Goal: Information Seeking & Learning: Check status

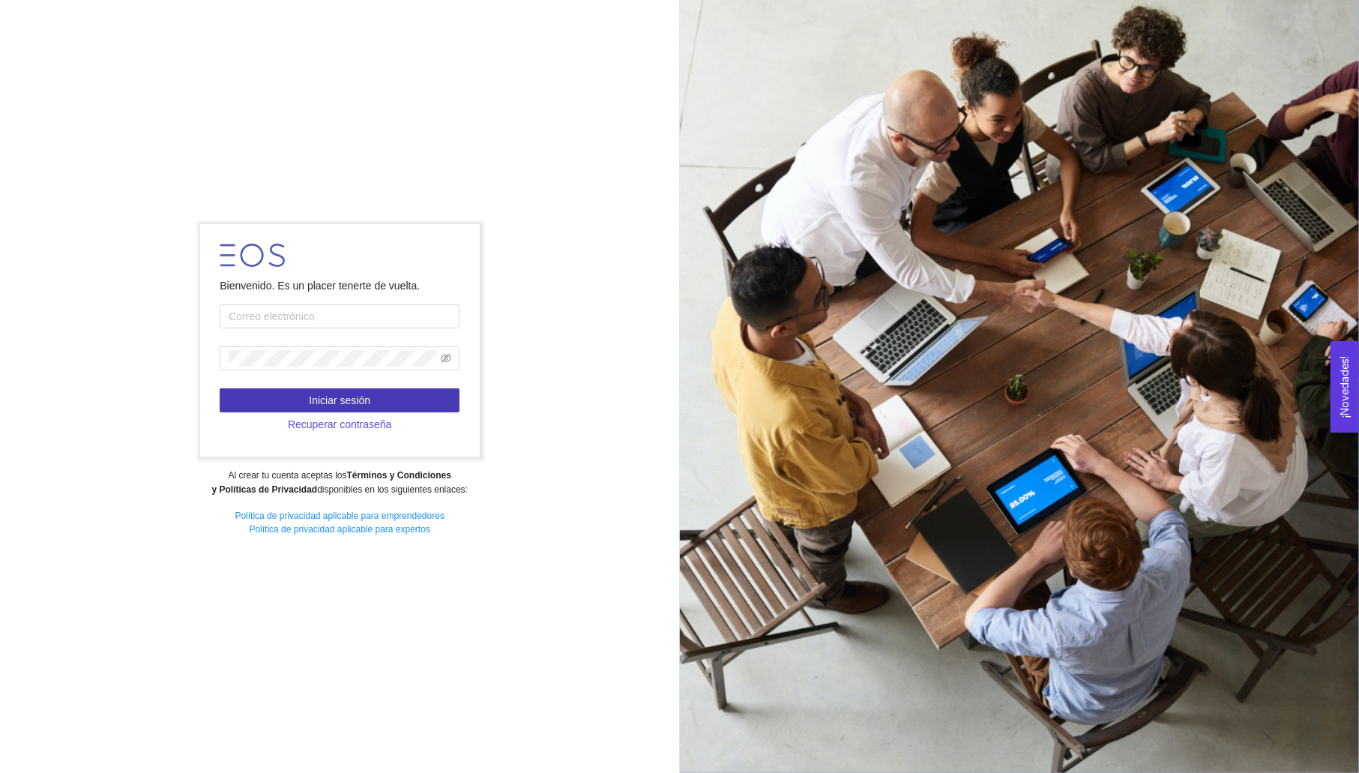
type input "[PERSON_NAME][EMAIL_ADDRESS][PERSON_NAME][DOMAIN_NAME]"
click at [319, 392] on span "Iniciar sesión" at bounding box center [339, 400] width 61 height 16
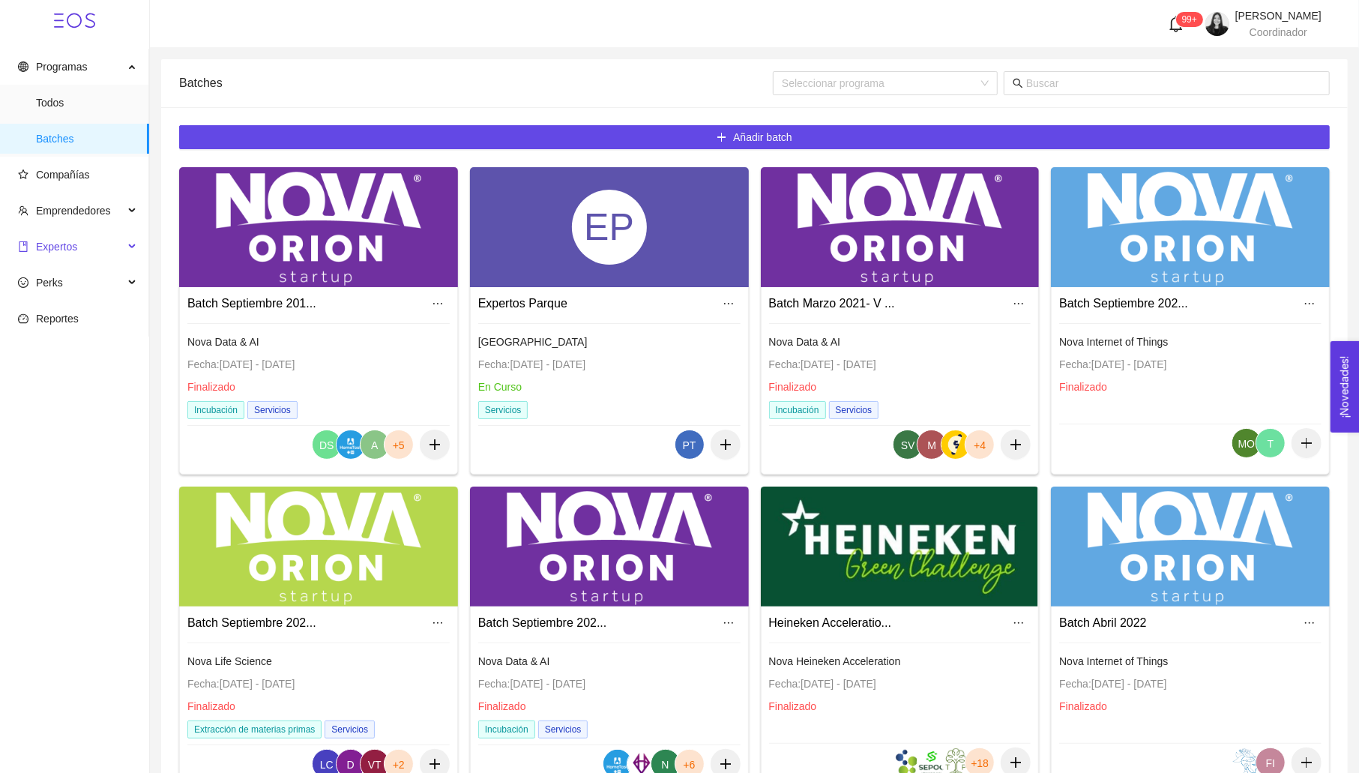
click at [62, 259] on span "Expertos" at bounding box center [71, 247] width 106 height 30
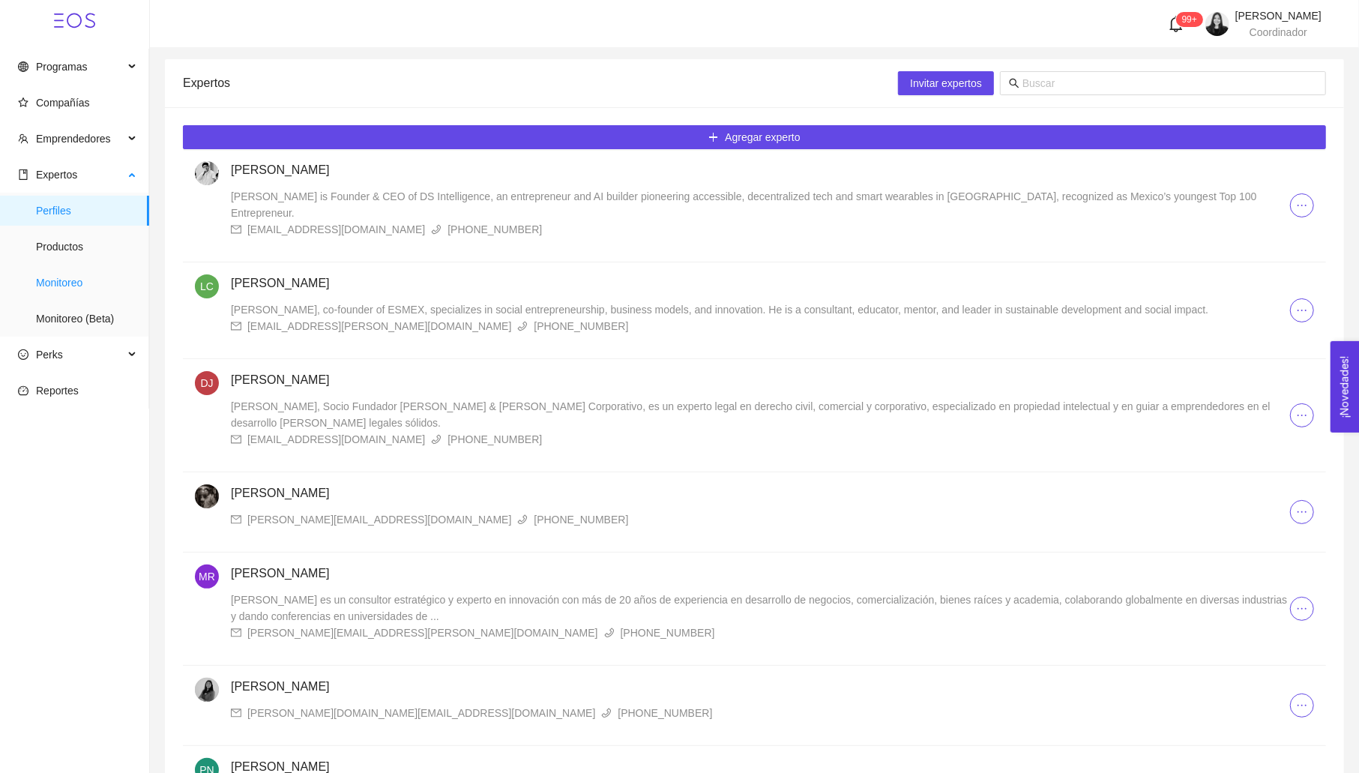
click at [65, 277] on span "Monitoreo" at bounding box center [86, 283] width 101 height 30
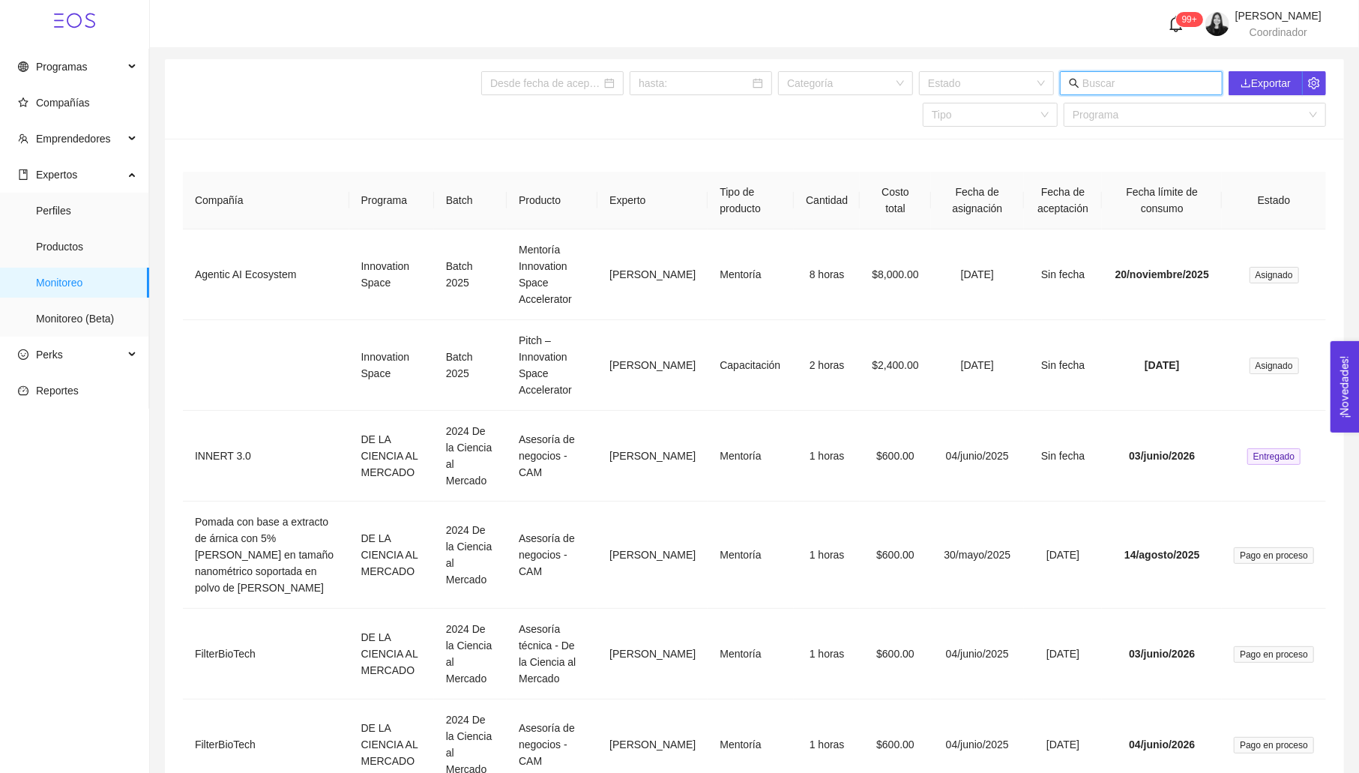
click at [1137, 85] on input "text" at bounding box center [1148, 83] width 131 height 16
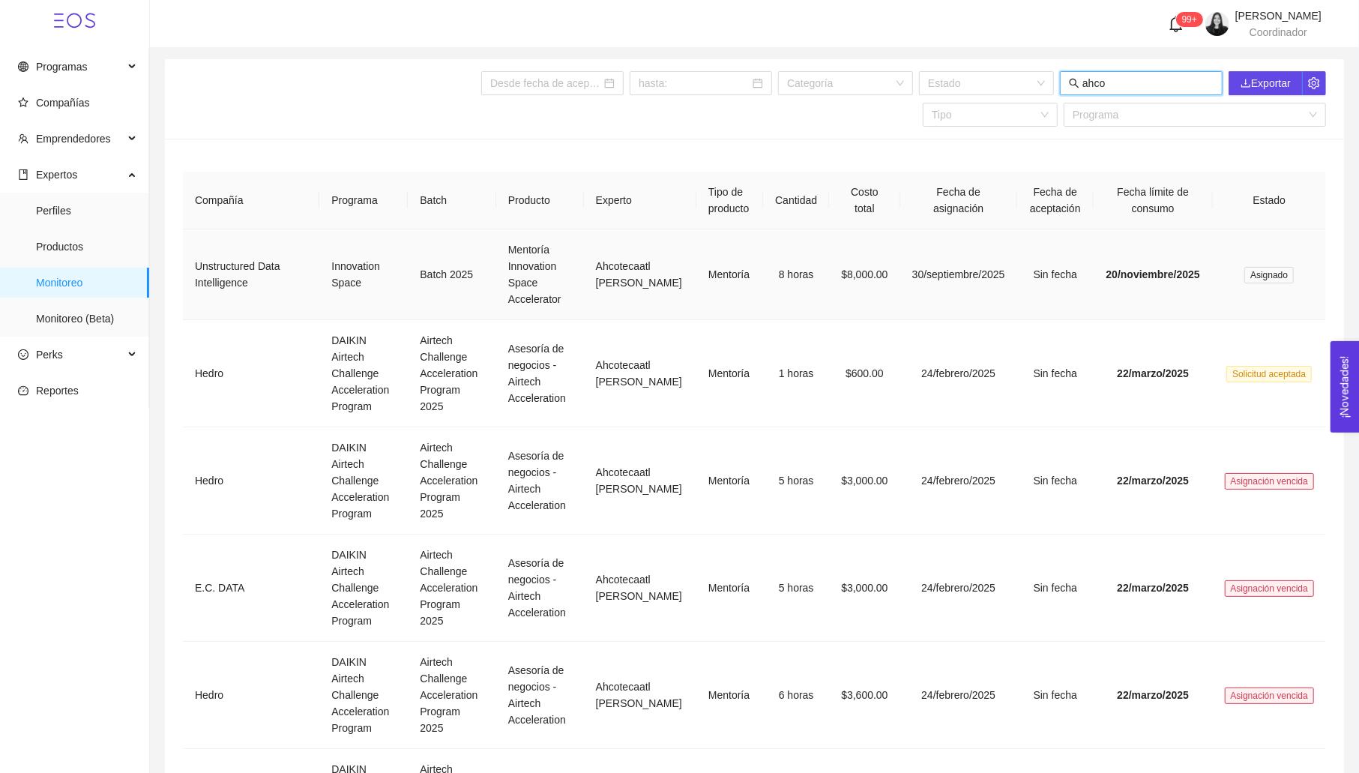
type input "ahco"
click at [584, 274] on td "Ahcotecaatl [PERSON_NAME]" at bounding box center [640, 274] width 112 height 91
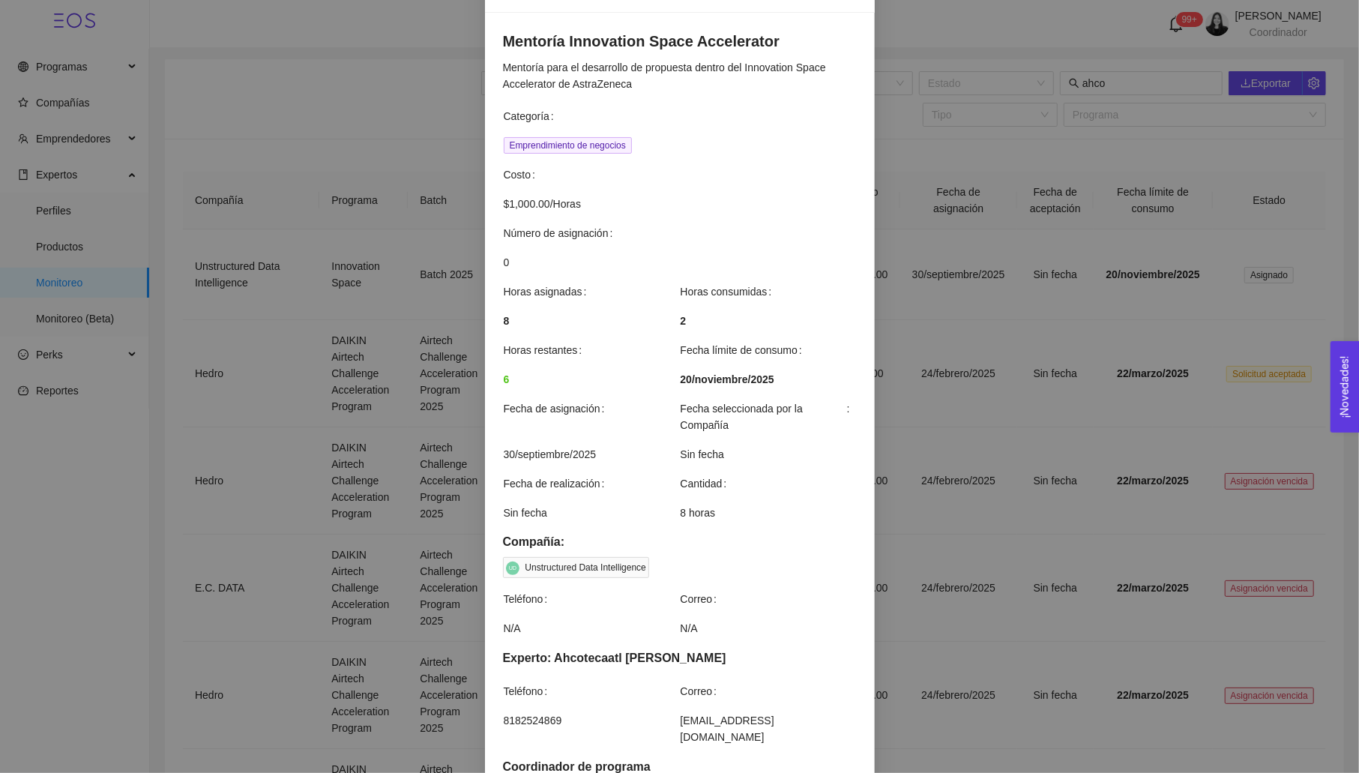
scroll to position [76, 0]
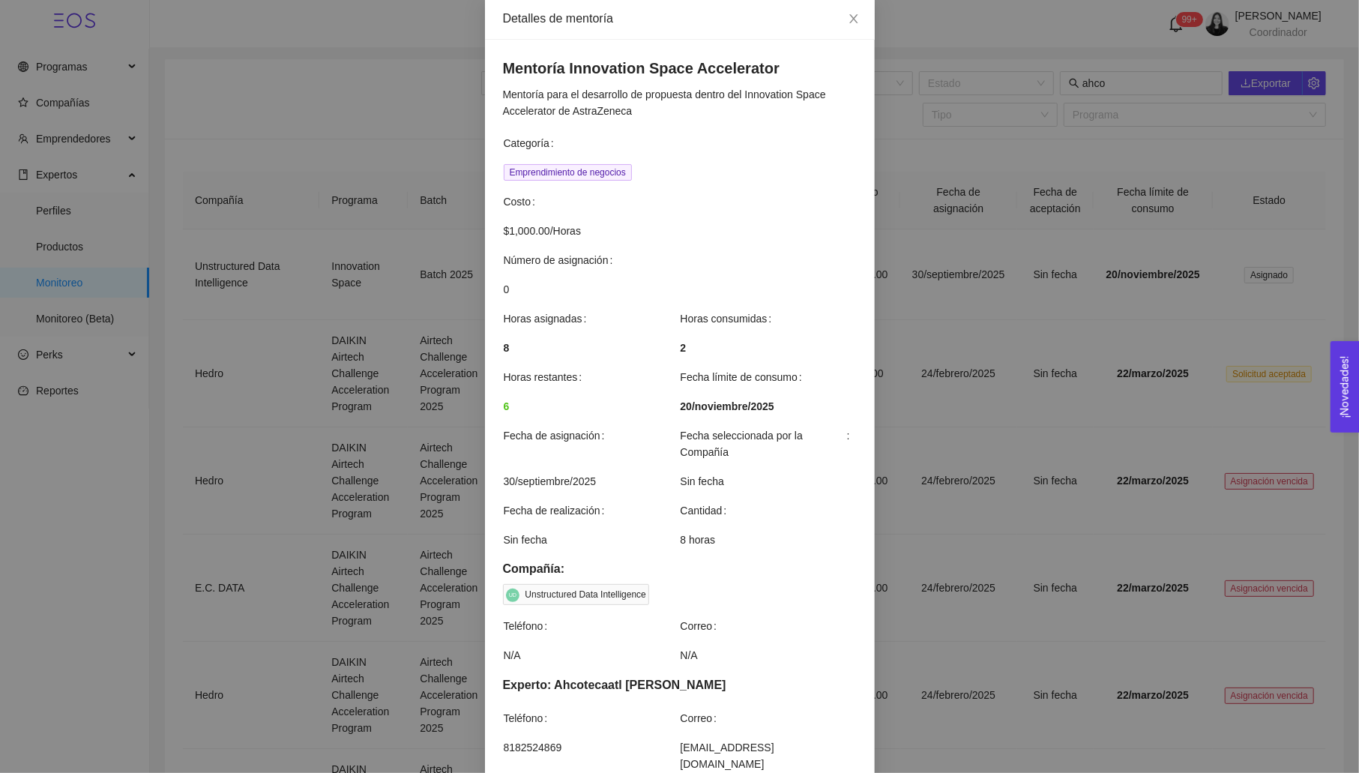
click at [937, 33] on div "Detalles de mentoría Mentoría Innovation Space Accelerator Mentoría para el des…" at bounding box center [679, 386] width 1359 height 773
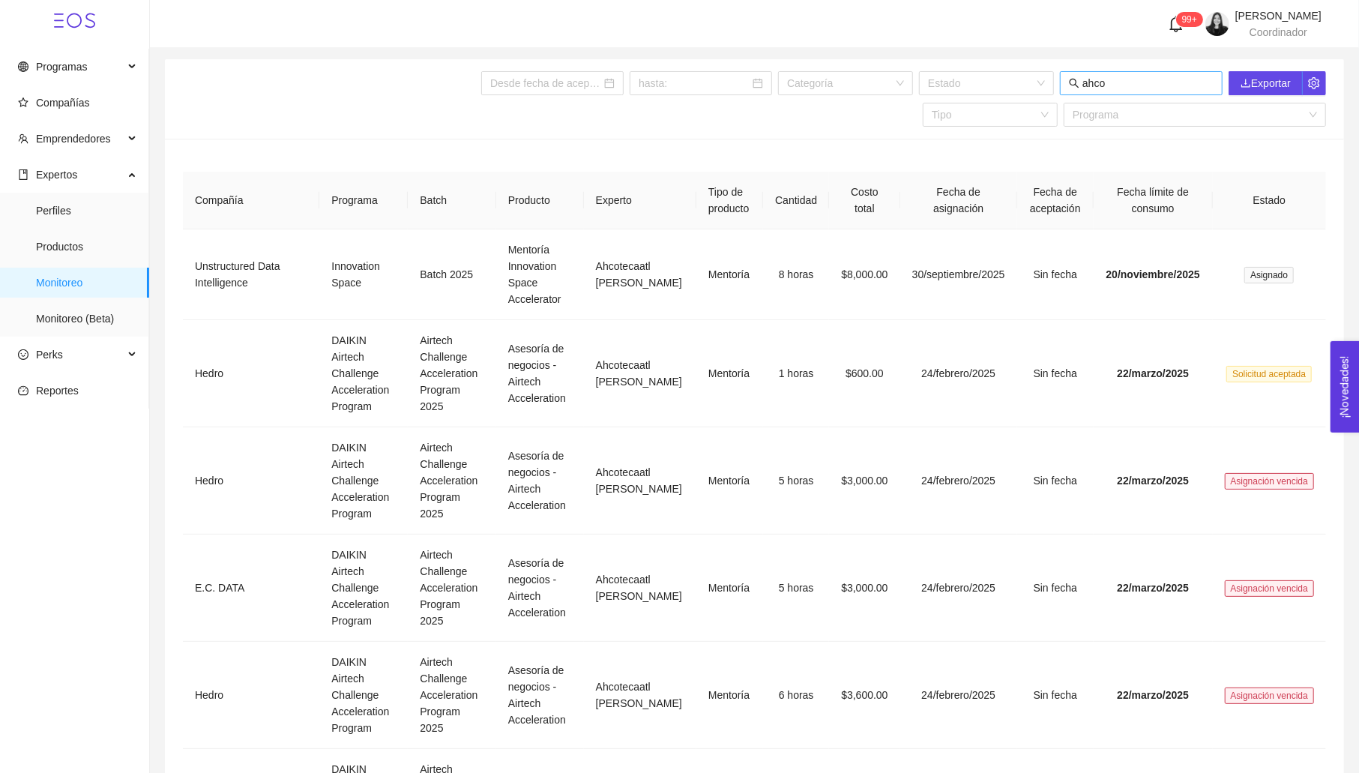
click at [1214, 87] on span "ahco" at bounding box center [1141, 83] width 163 height 24
click at [1201, 82] on input "ahco" at bounding box center [1148, 83] width 131 height 16
click at [1184, 82] on input "ahco" at bounding box center [1148, 83] width 131 height 16
click at [1030, 79] on input "search" at bounding box center [981, 83] width 106 height 22
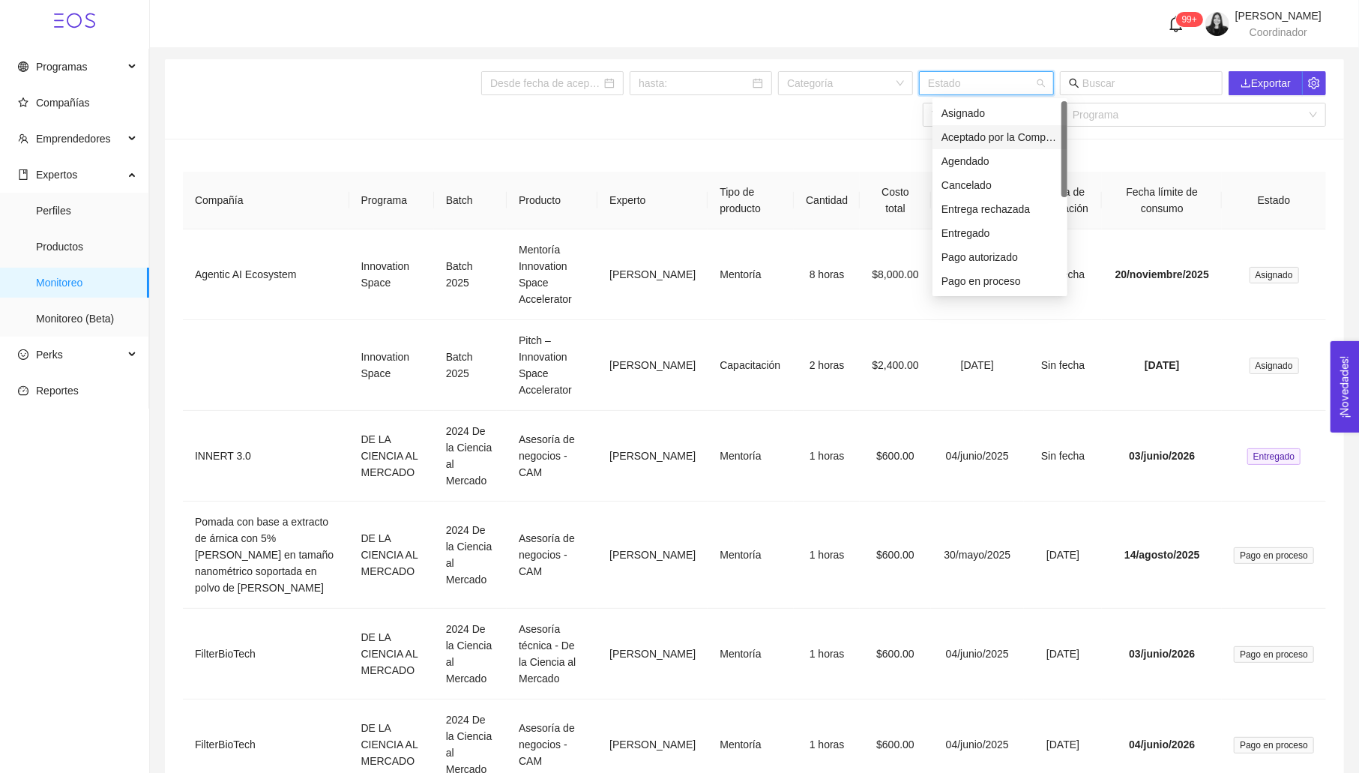
click at [998, 138] on div "Aceptado por la Compañía" at bounding box center [1000, 137] width 117 height 16
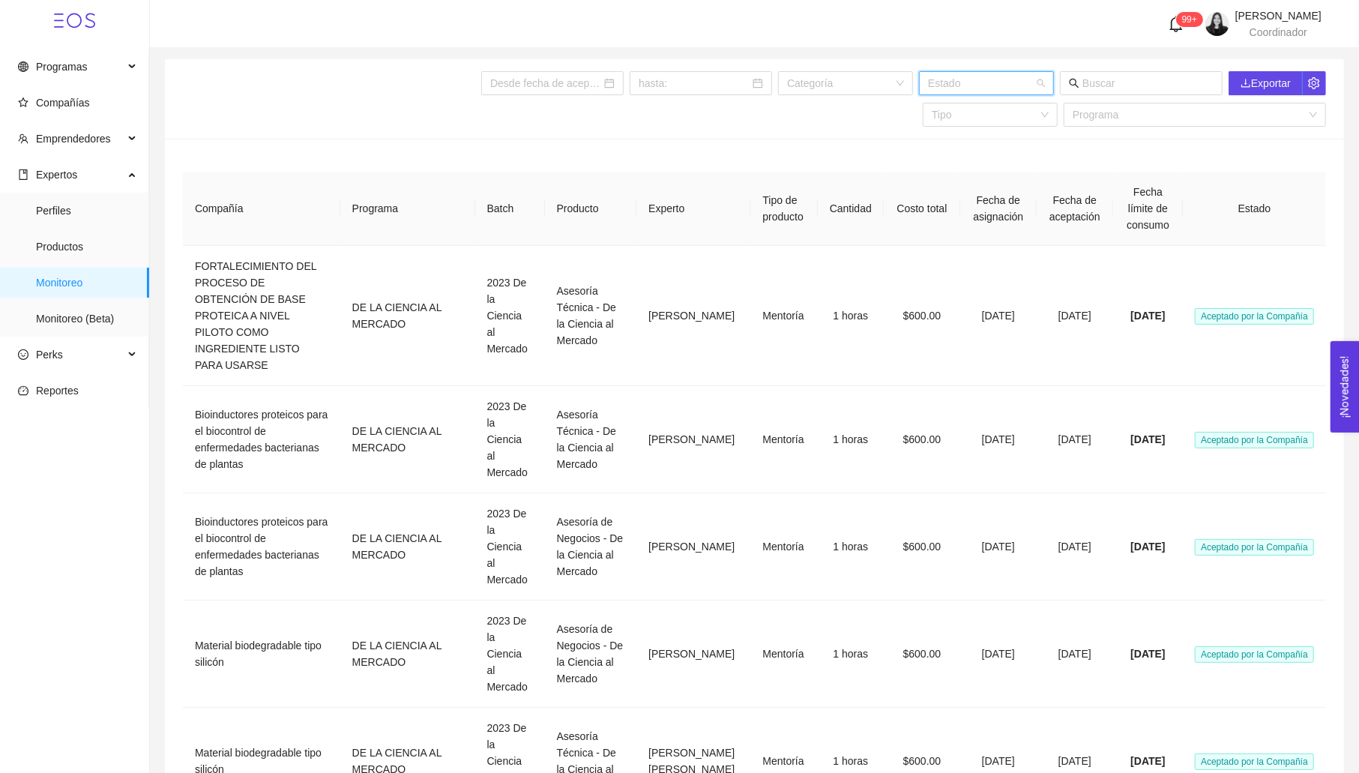
click at [1054, 82] on div "Estado" at bounding box center [986, 83] width 135 height 24
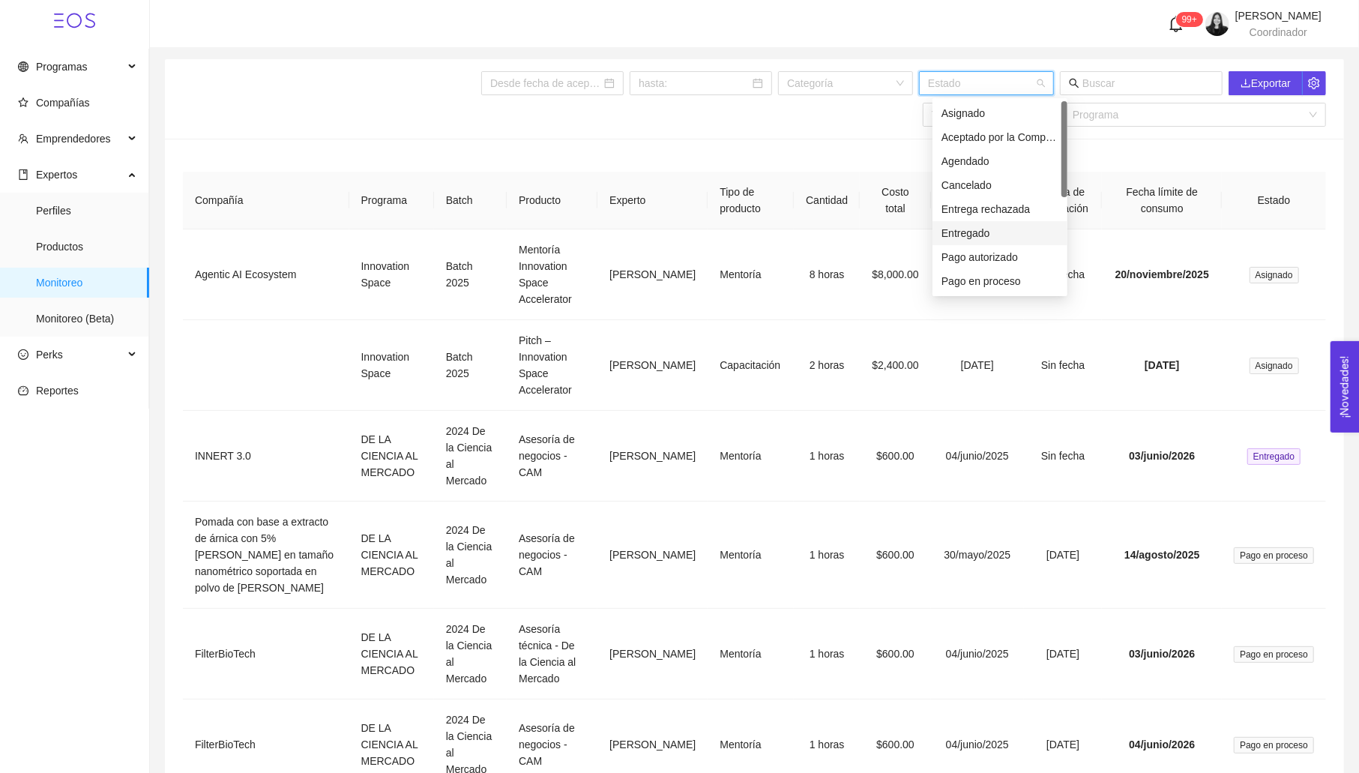
click at [975, 226] on div "Entregado" at bounding box center [1000, 233] width 117 height 16
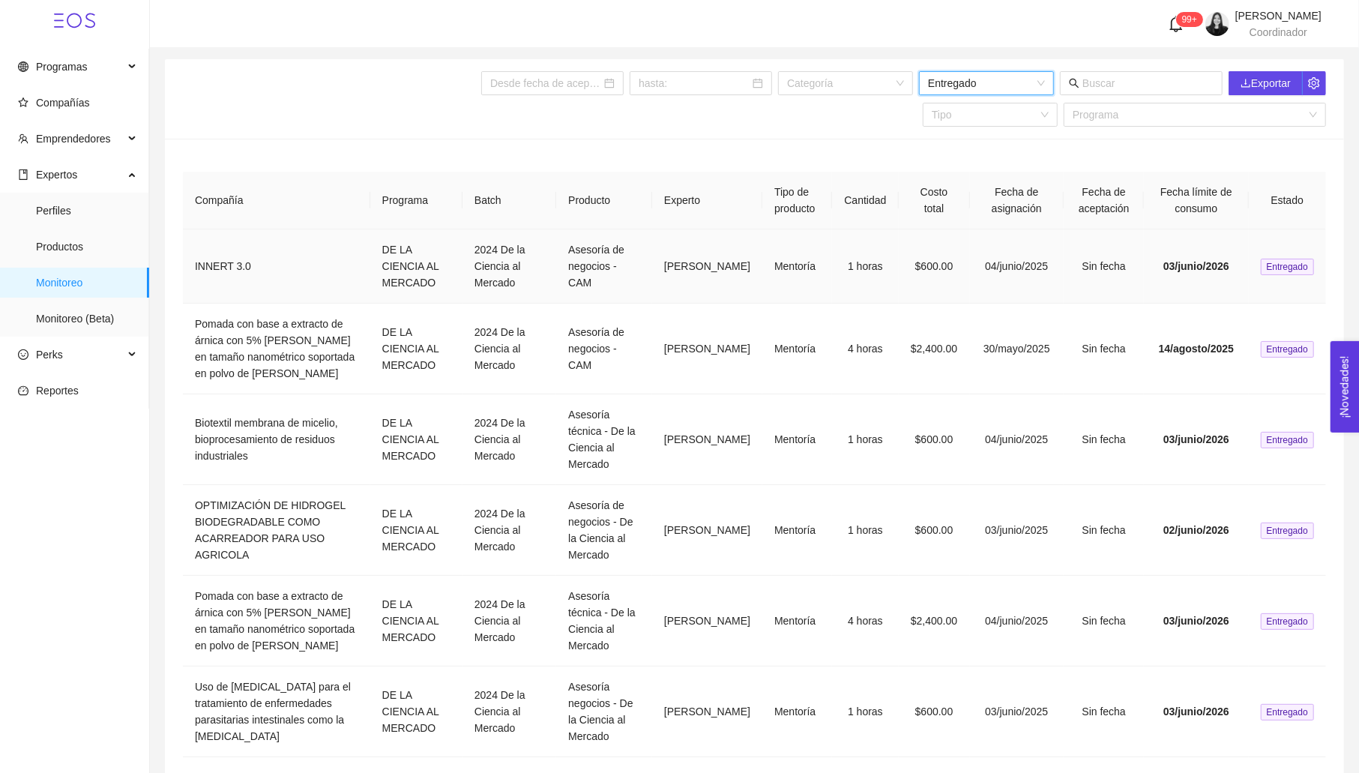
click at [899, 266] on td "$600.00" at bounding box center [934, 266] width 71 height 74
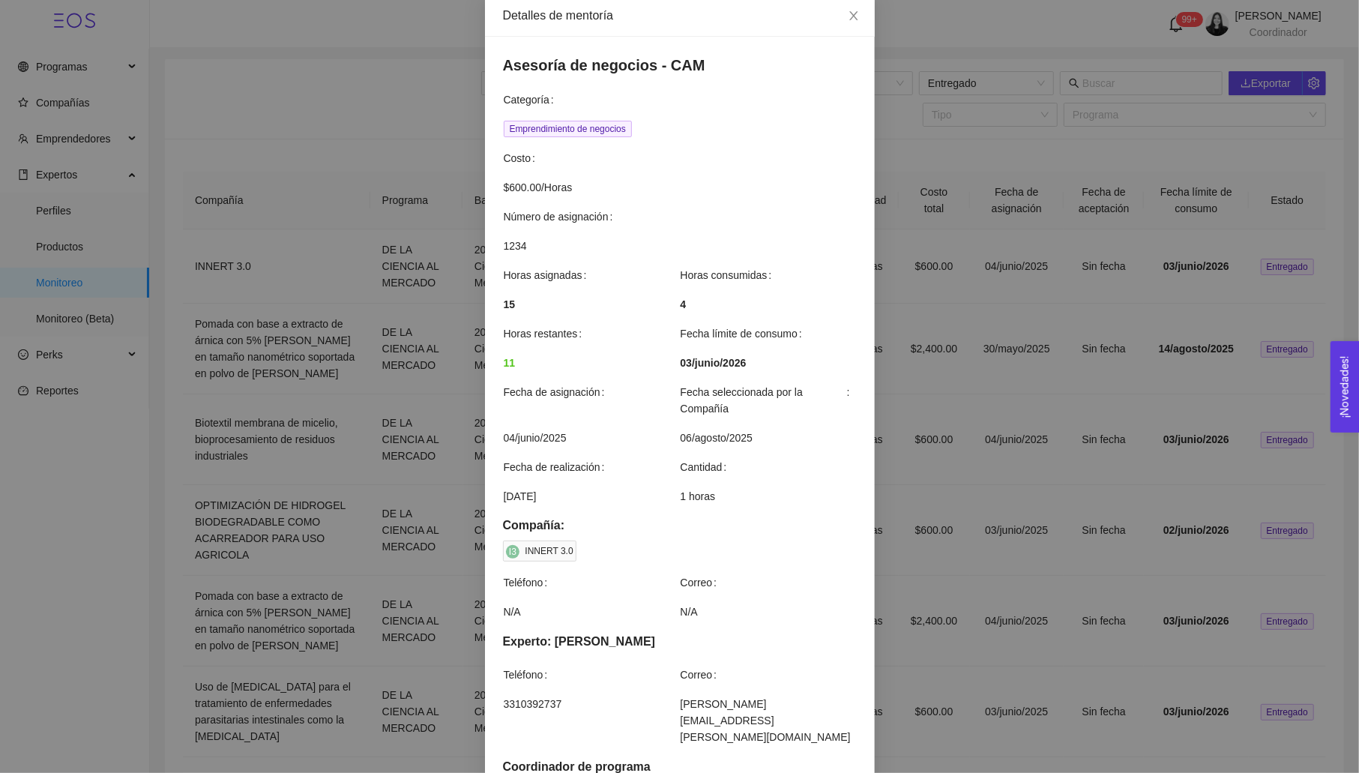
scroll to position [0, 0]
